Goal: Task Accomplishment & Management: Manage account settings

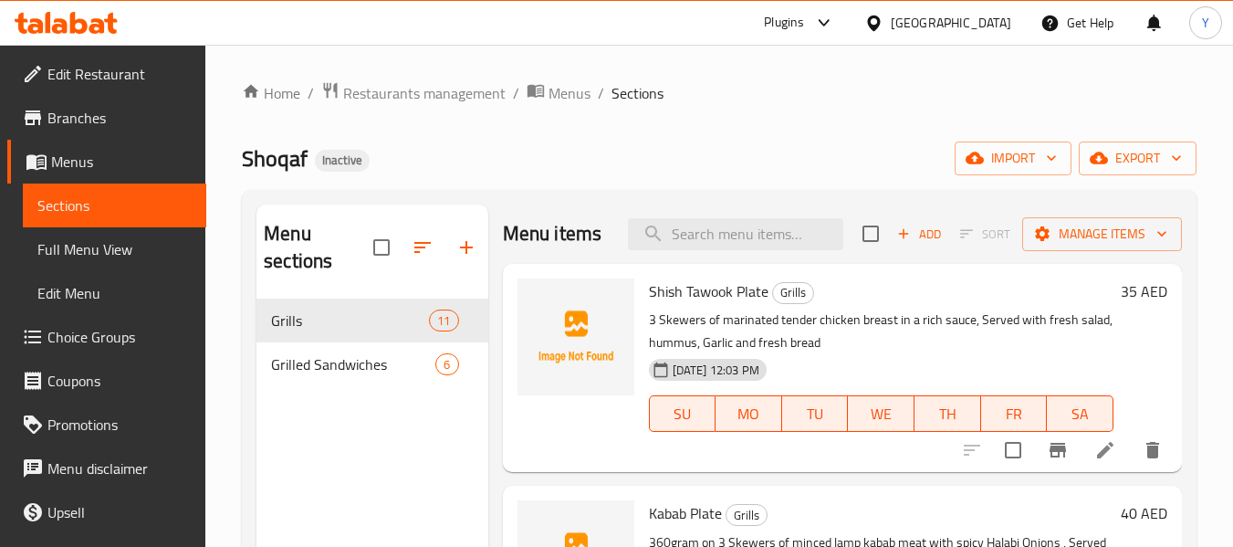
scroll to position [165, 0]
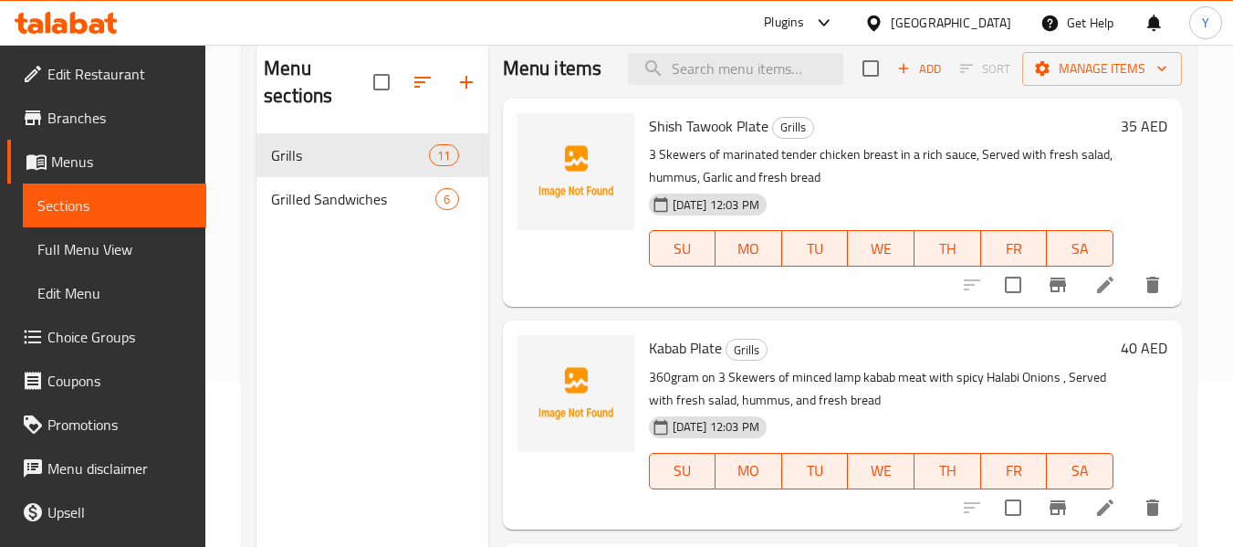
click at [956, 23] on div "[GEOGRAPHIC_DATA]" at bounding box center [951, 23] width 121 height 20
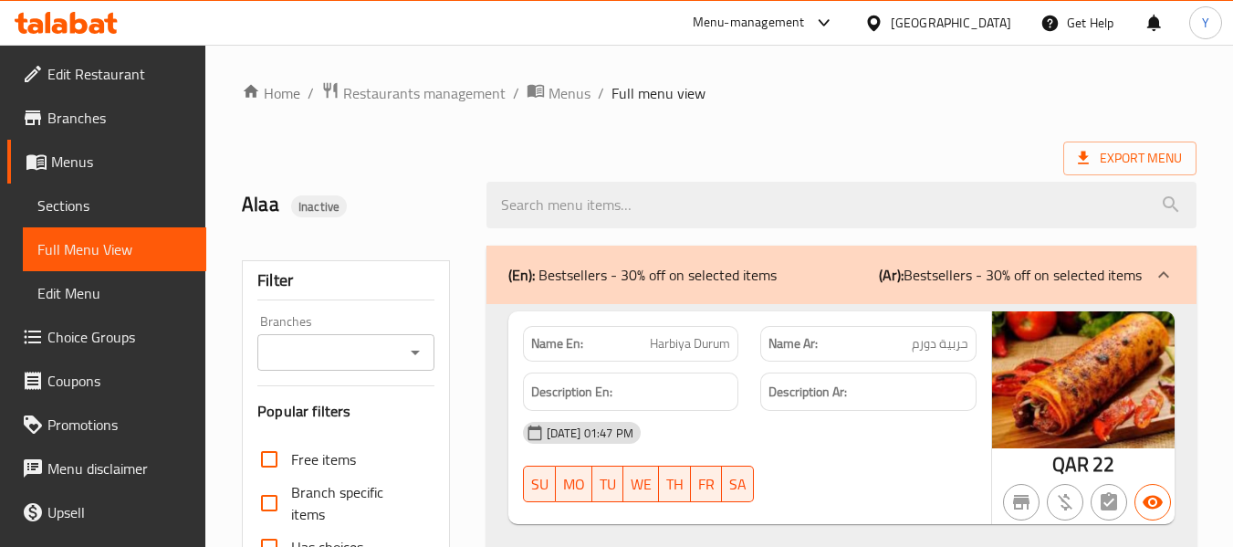
click at [891, 15] on div at bounding box center [878, 23] width 26 height 20
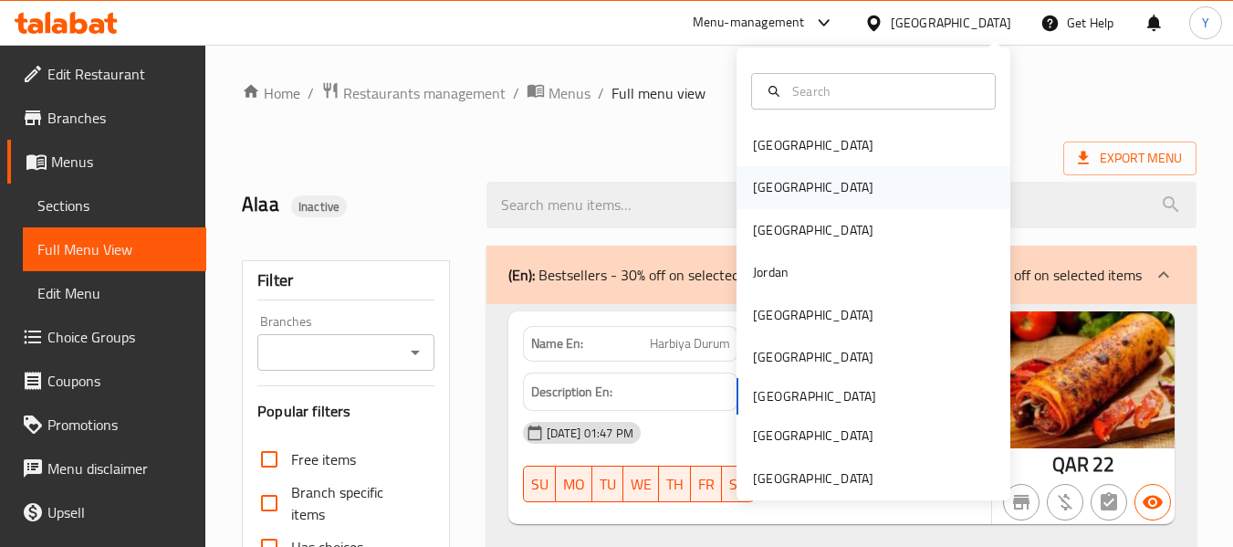
click at [871, 198] on div "[GEOGRAPHIC_DATA]" at bounding box center [874, 187] width 274 height 42
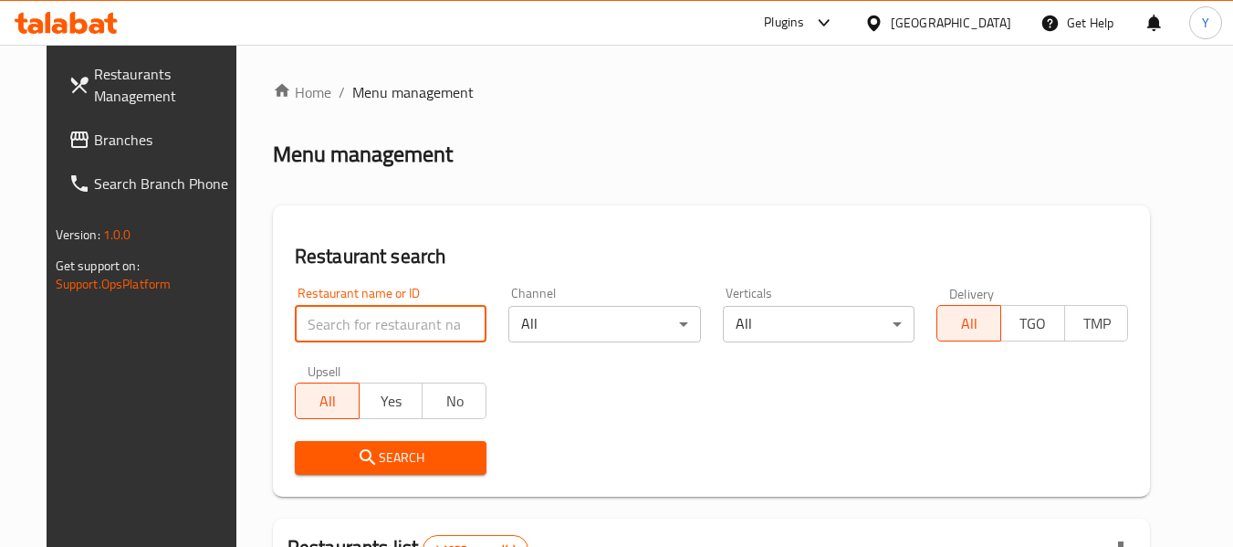
click at [399, 339] on input "search" at bounding box center [391, 324] width 192 height 37
paste input "Cuba"
type input "Cuba"
click button "Search" at bounding box center [391, 458] width 192 height 34
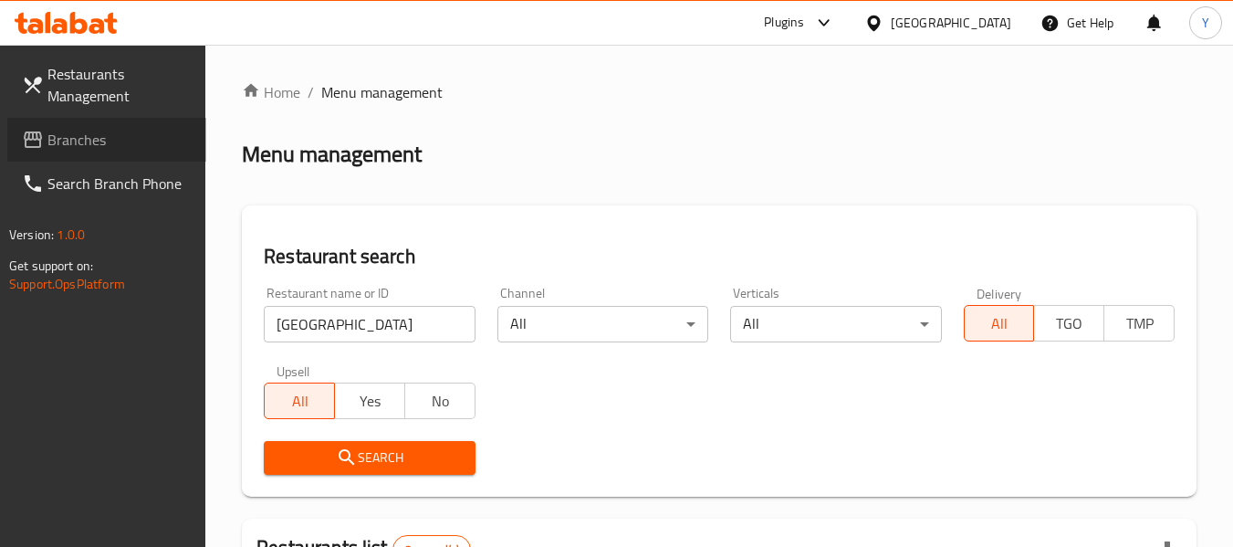
click at [91, 134] on span "Branches" at bounding box center [119, 140] width 144 height 22
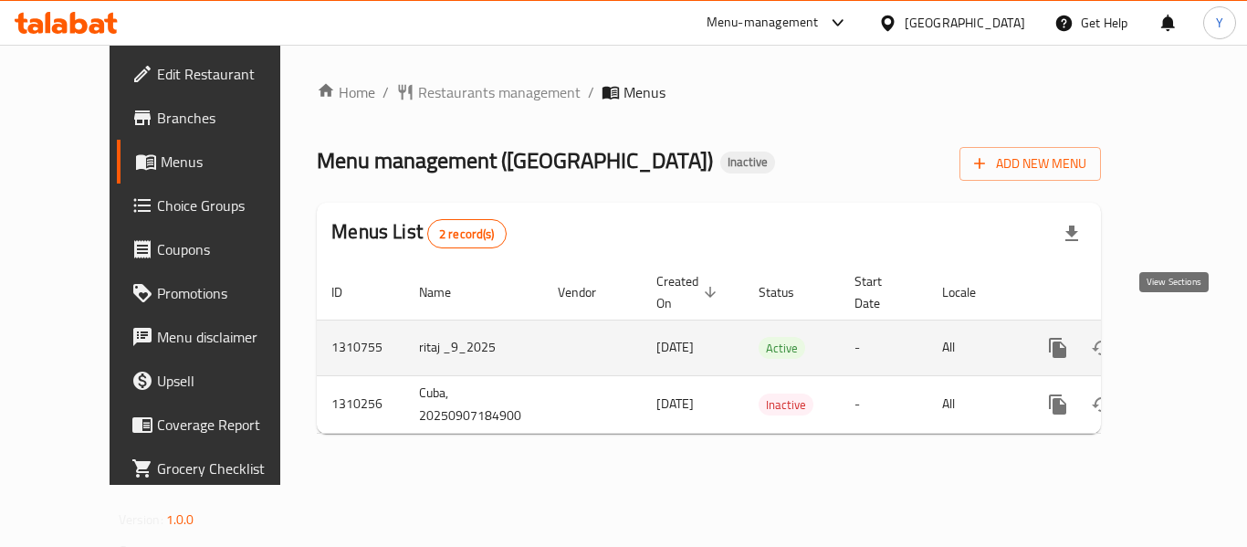
click at [1180, 337] on icon "enhanced table" at bounding box center [1190, 348] width 22 height 22
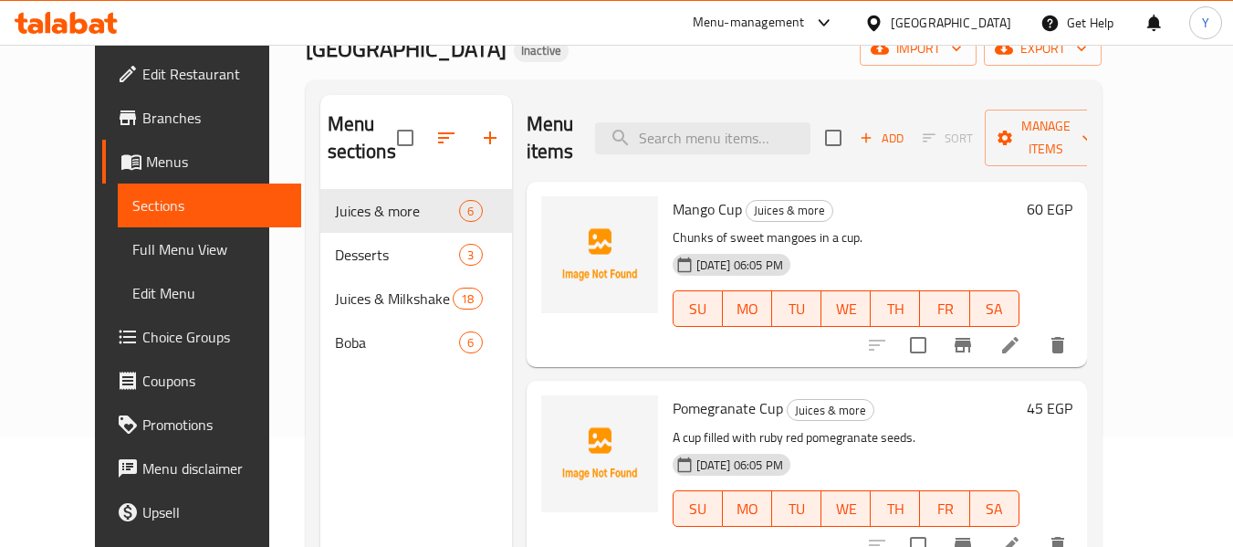
scroll to position [114, 0]
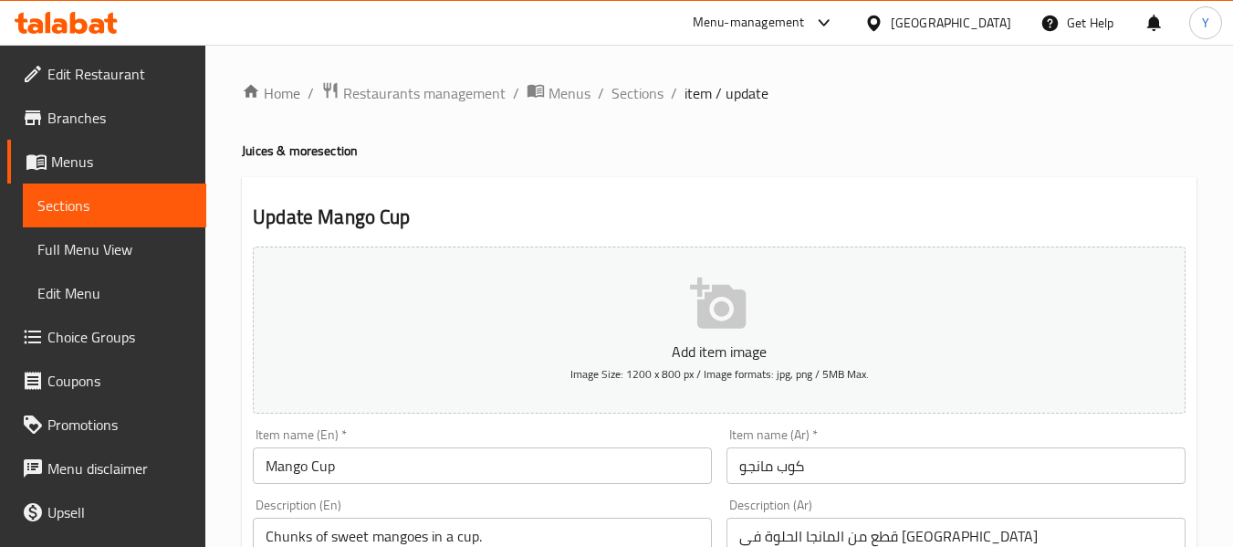
click at [108, 241] on span "Full Menu View" at bounding box center [114, 249] width 154 height 22
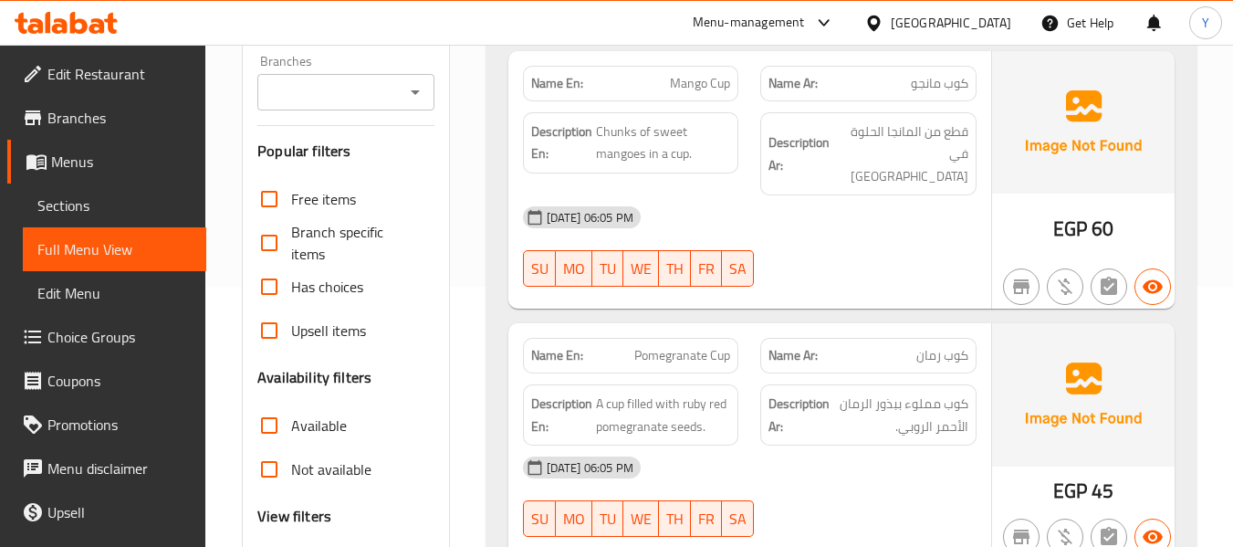
scroll to position [30, 0]
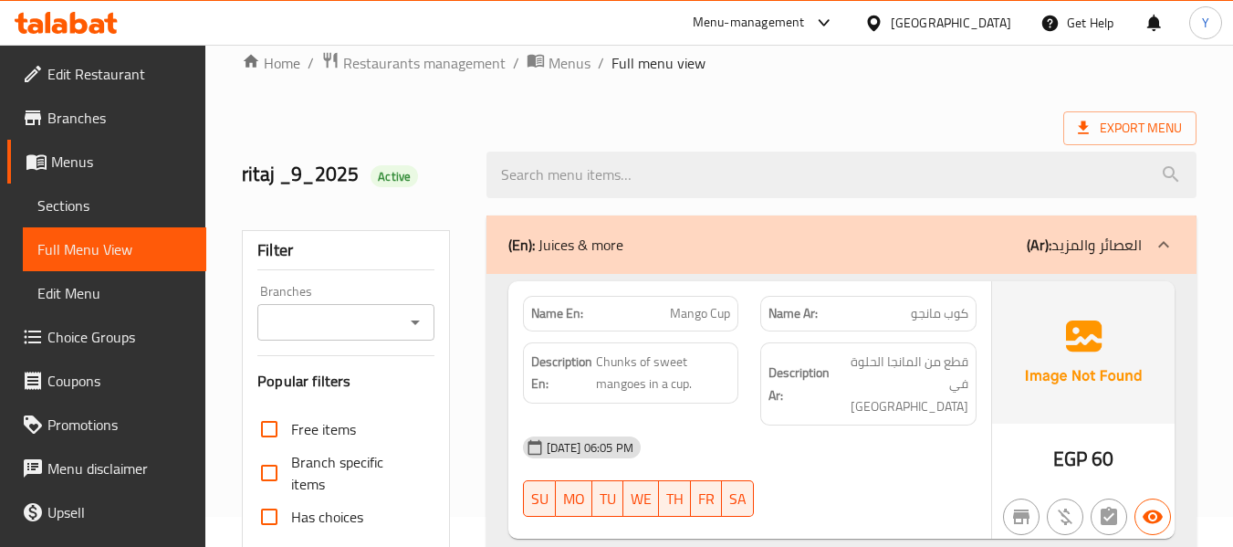
click at [556, 307] on strong "Name En:" at bounding box center [557, 313] width 52 height 19
copy strong "Name En:"
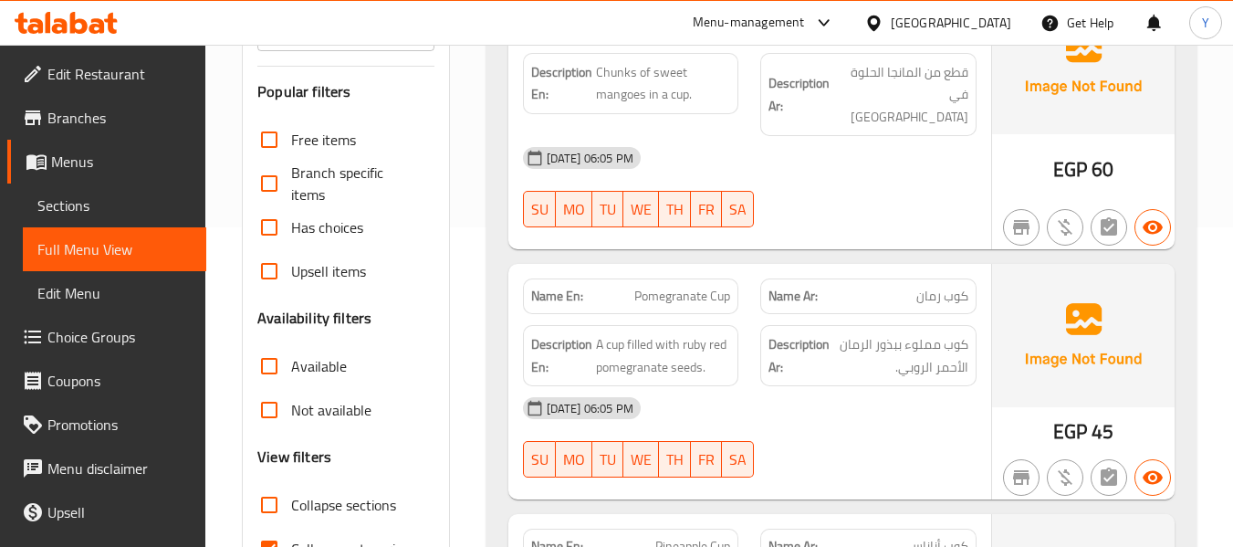
scroll to position [798, 0]
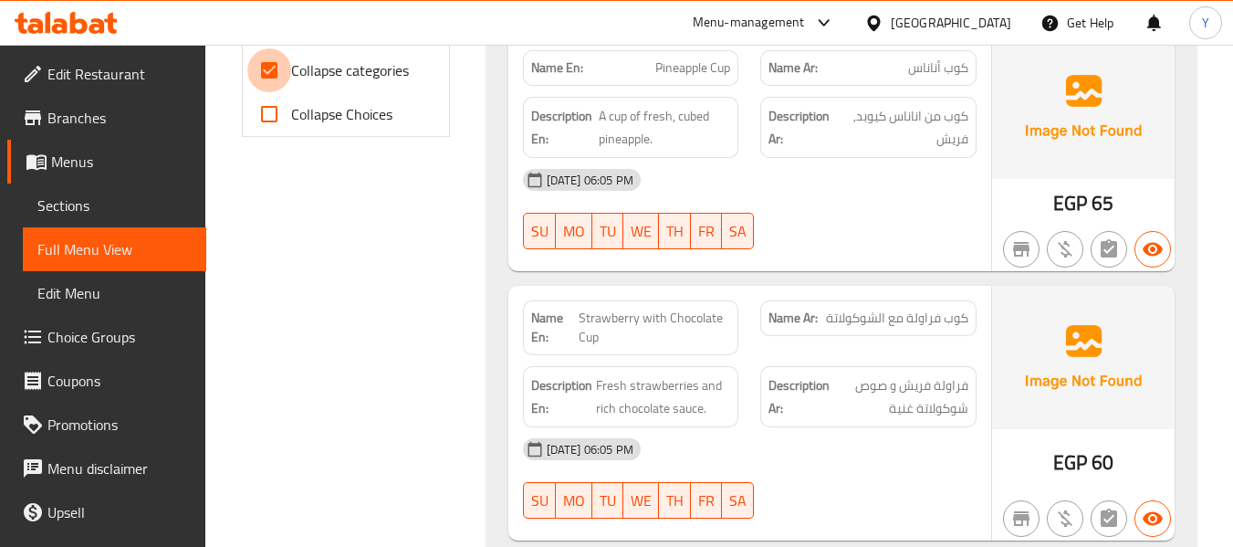
click at [285, 68] on input "Collapse categories" at bounding box center [269, 70] width 44 height 44
checkbox input "false"
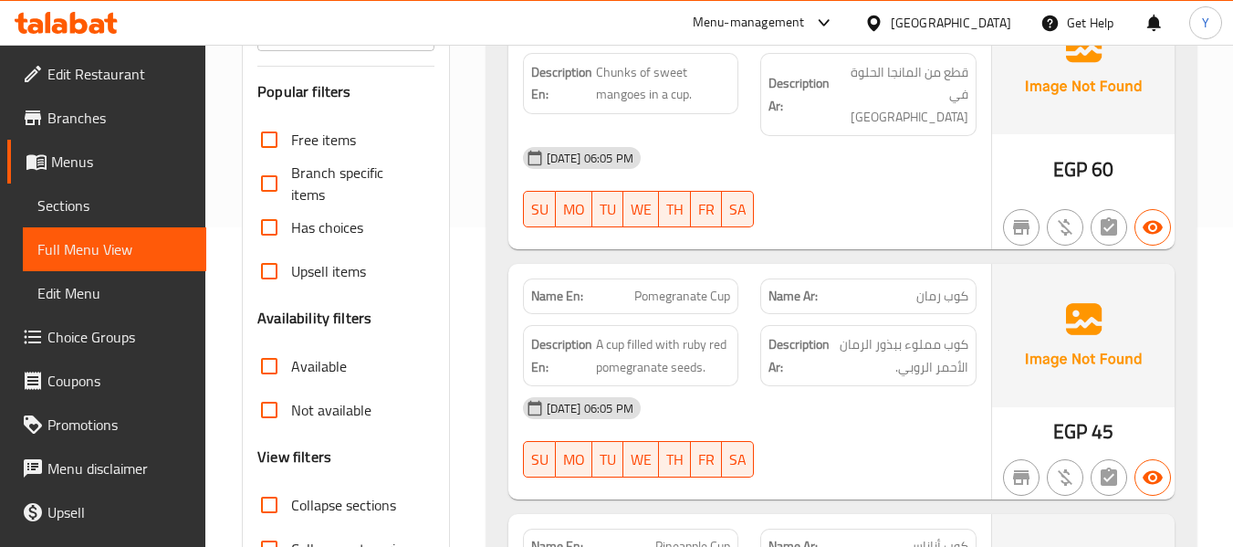
scroll to position [0, 0]
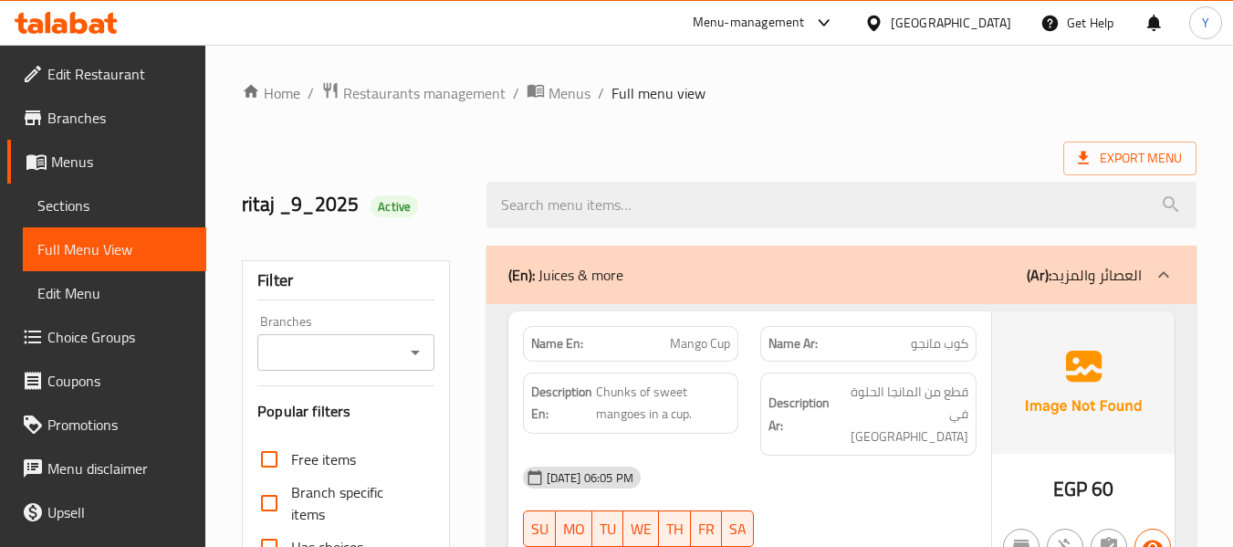
click at [631, 430] on div "Description En: Chunks of sweet mangoes in a cup." at bounding box center [631, 402] width 216 height 61
click at [1010, 86] on ol "Home / Restaurants management / Menus / Full menu view" at bounding box center [719, 93] width 955 height 24
click at [885, 400] on span "قطع من المانجا الحلوة في كوب" at bounding box center [901, 415] width 135 height 68
click at [753, 372] on div "Description Ar: قطع من المانجا الحلوة في كوب" at bounding box center [869, 415] width 238 height 106
